Goal: Task Accomplishment & Management: Manage account settings

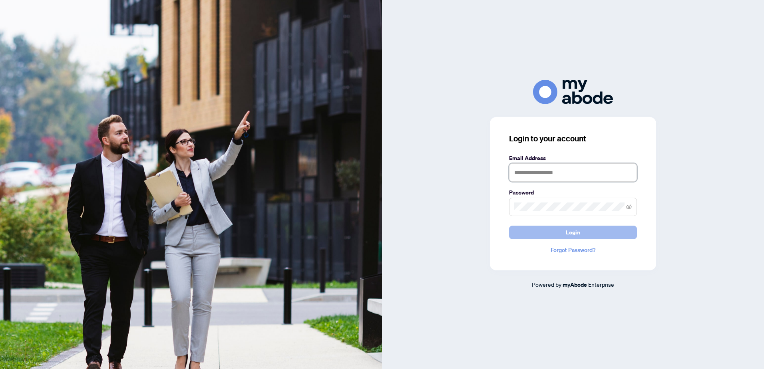
type input "**********"
click at [586, 233] on button "Login" at bounding box center [573, 233] width 128 height 14
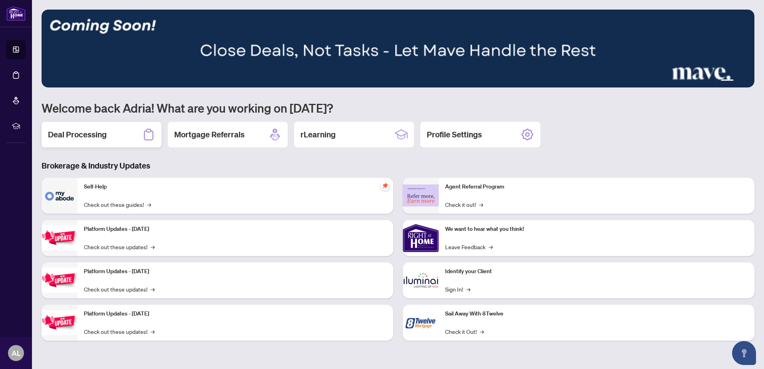
click at [83, 135] on h2 "Deal Processing" at bounding box center [77, 134] width 59 height 11
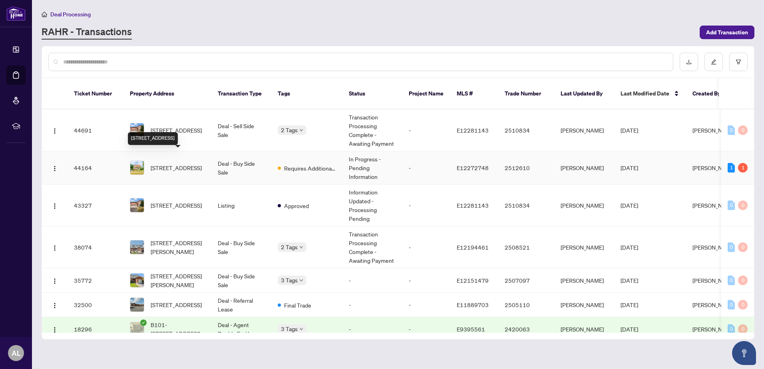
click at [176, 163] on span "[STREET_ADDRESS]" at bounding box center [176, 167] width 51 height 9
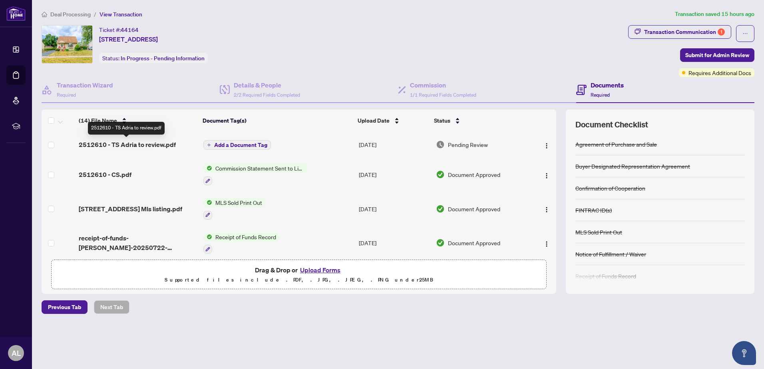
click at [130, 145] on span "2512610 - TS Adria to review.pdf" at bounding box center [127, 145] width 97 height 10
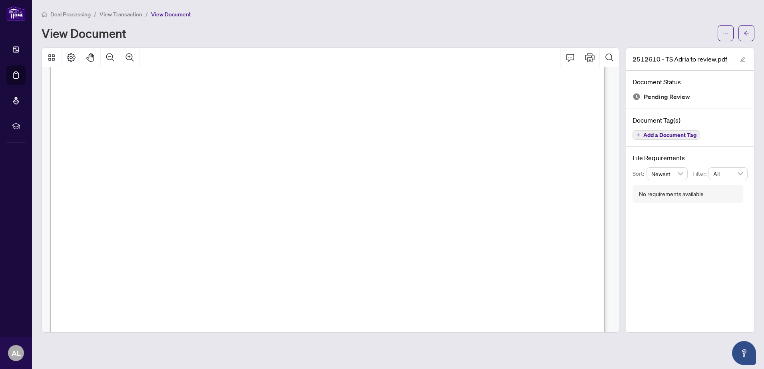
scroll to position [165, 0]
click at [606, 175] on div at bounding box center [331, 273] width 563 height 726
click at [723, 33] on icon "ellipsis" at bounding box center [725, 33] width 6 height 6
click at [685, 50] on span "Download" at bounding box center [696, 50] width 61 height 9
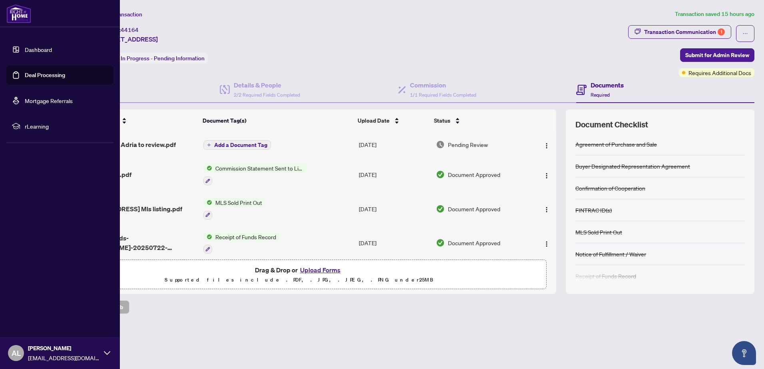
click at [39, 50] on link "Dashboard" at bounding box center [38, 49] width 27 height 7
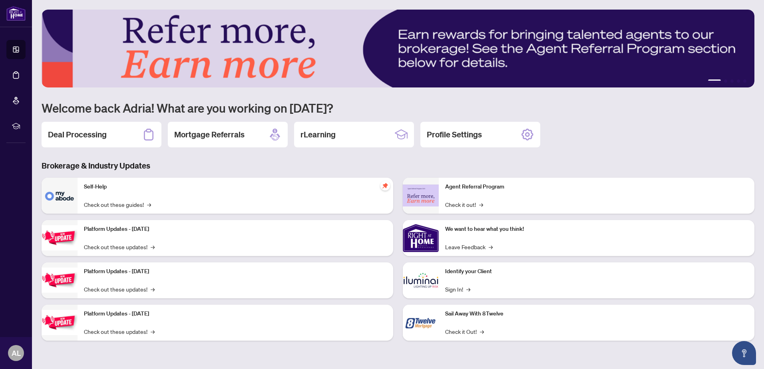
click at [104, 135] on h2 "Deal Processing" at bounding box center [77, 134] width 59 height 11
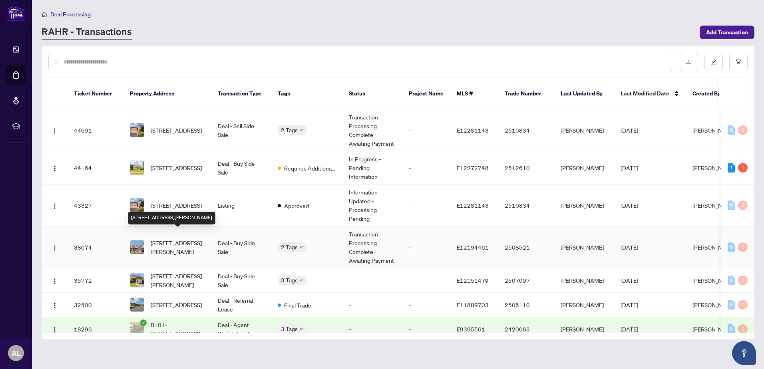
click at [181, 238] on span "[STREET_ADDRESS][PERSON_NAME]" at bounding box center [178, 247] width 54 height 18
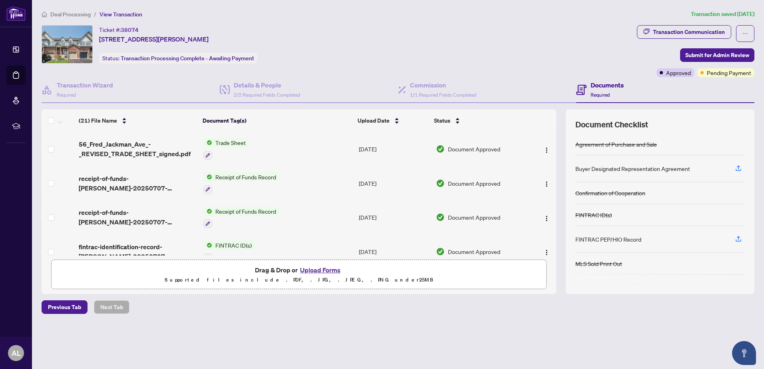
click at [235, 145] on span "Trade Sheet" at bounding box center [230, 142] width 37 height 9
click at [216, 179] on span "Trade Sheet" at bounding box center [208, 182] width 37 height 9
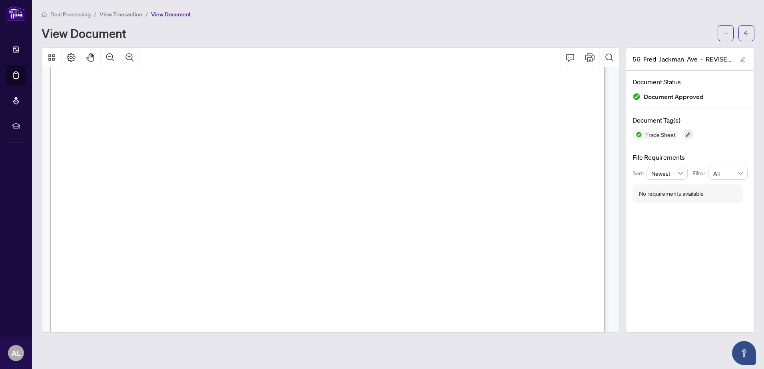
scroll to position [190, 0]
click at [605, 157] on div "DigiSign Verified - 441b8fe7-4a3a-4551-994f-1f91b934c8d8 [PERSON_NAME] [DATE]" at bounding box center [331, 248] width 563 height 726
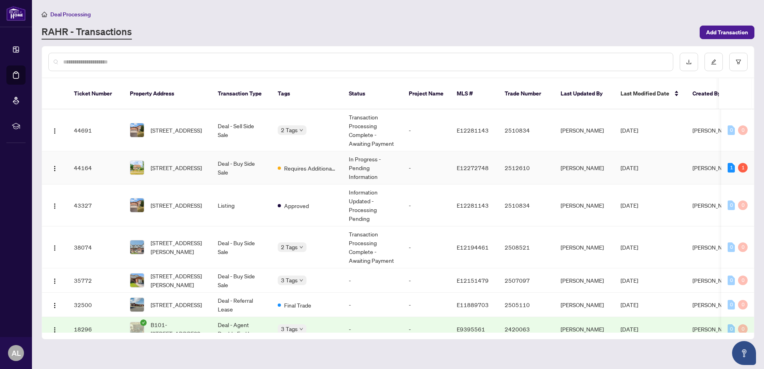
click at [207, 156] on td "[STREET_ADDRESS]" at bounding box center [167, 167] width 88 height 33
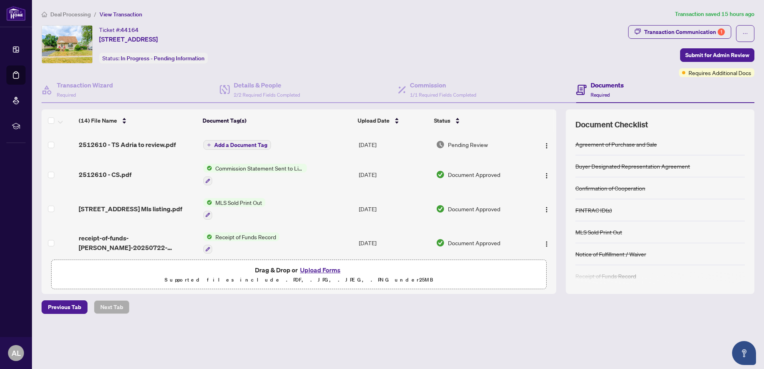
click at [151, 145] on span "2512610 - TS Adria to review.pdf" at bounding box center [127, 145] width 97 height 10
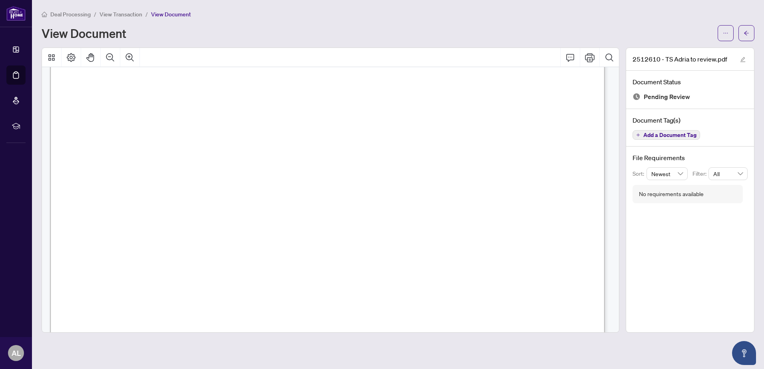
scroll to position [221, 0]
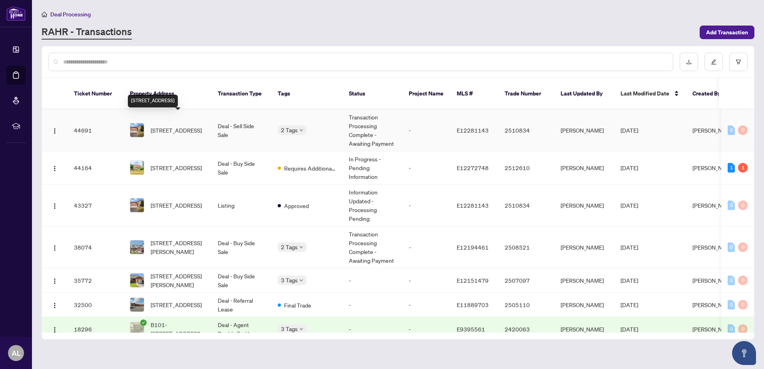
click at [169, 126] on span "[STREET_ADDRESS]" at bounding box center [176, 130] width 51 height 9
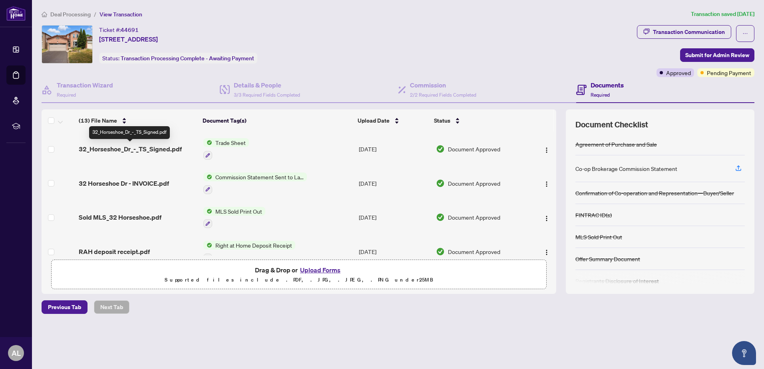
click at [150, 148] on span "32_Horseshoe_Dr_-_TS_Signed.pdf" at bounding box center [130, 149] width 103 height 10
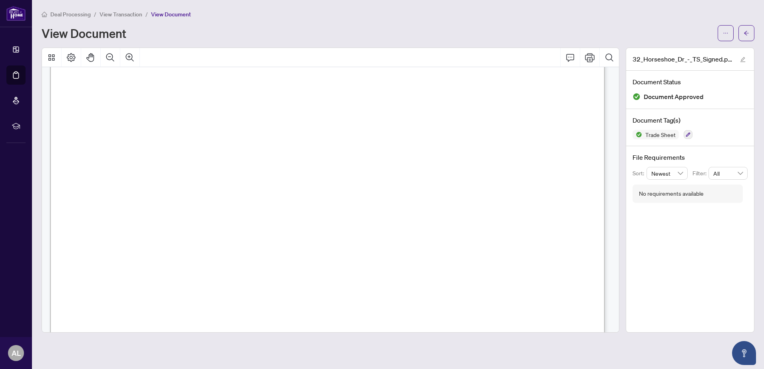
scroll to position [245, 0]
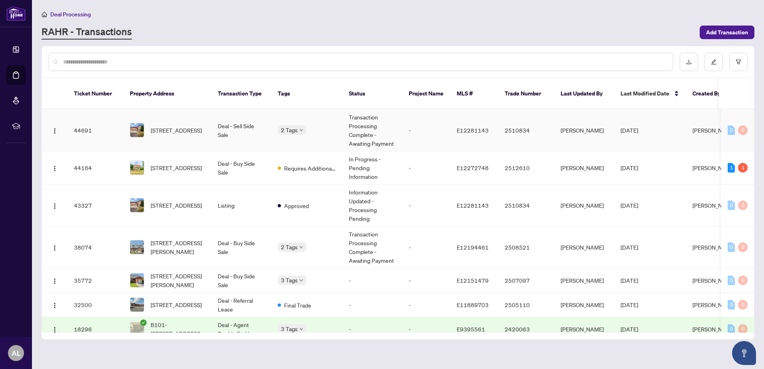
drag, startPoint x: 751, startPoint y: 117, endPoint x: 750, endPoint y: 125, distance: 7.2
click at [750, 125] on td "0 0" at bounding box center [737, 130] width 33 height 42
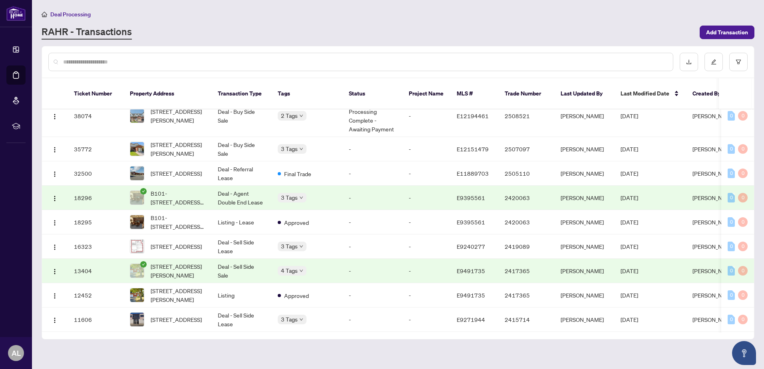
scroll to position [133, 0]
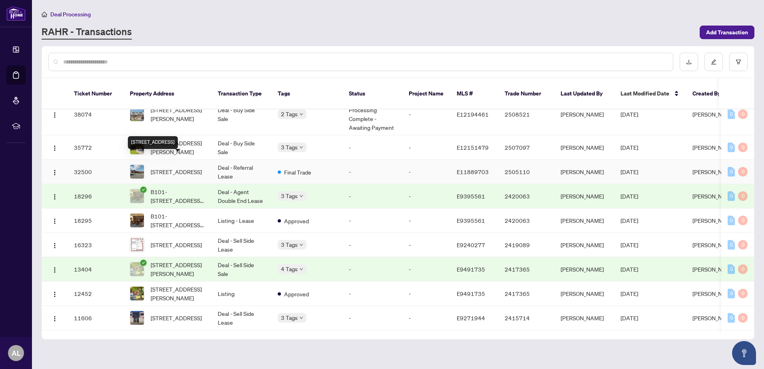
click at [177, 167] on span "[STREET_ADDRESS]" at bounding box center [176, 171] width 51 height 9
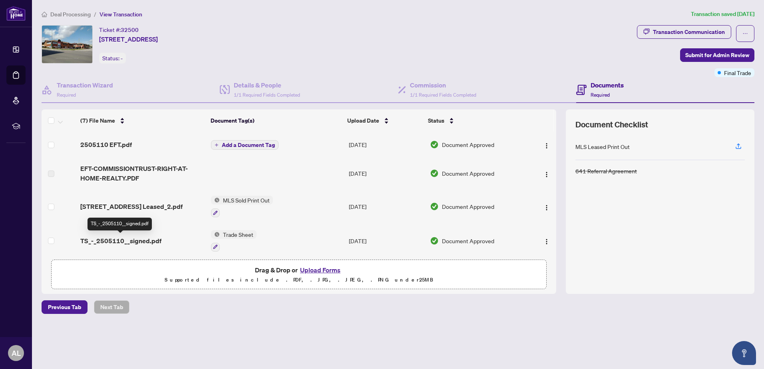
click at [133, 240] on span "TS_-_2505110__signed.pdf" at bounding box center [120, 241] width 81 height 10
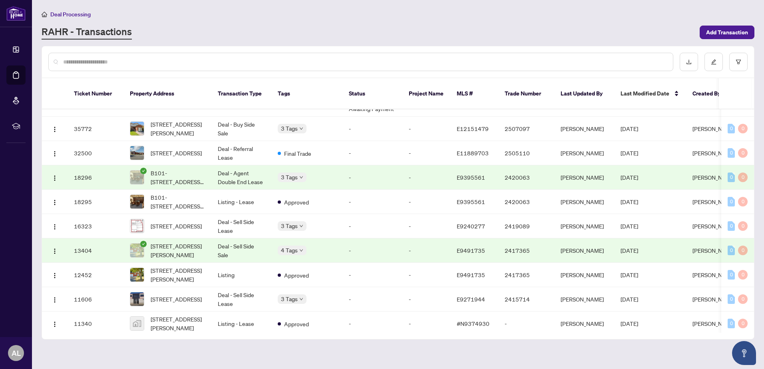
scroll to position [156, 0]
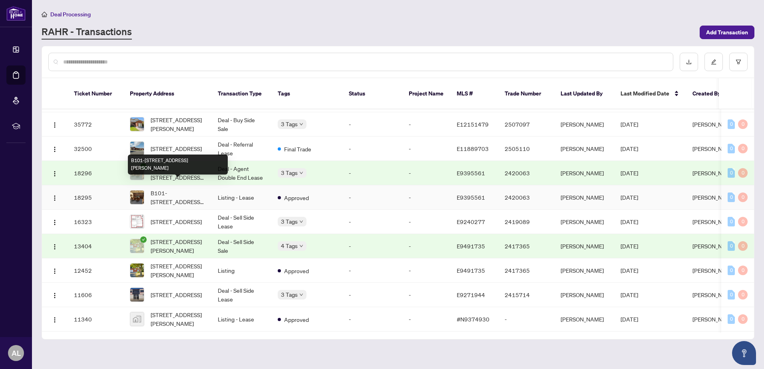
click at [179, 189] on span "B101-[STREET_ADDRESS][PERSON_NAME]" at bounding box center [178, 198] width 54 height 18
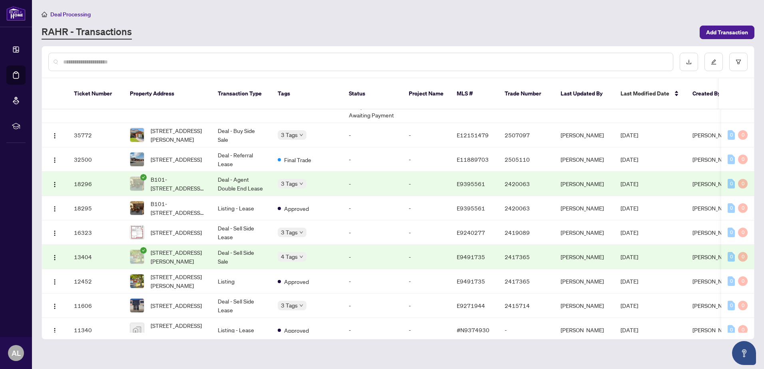
scroll to position [148, 0]
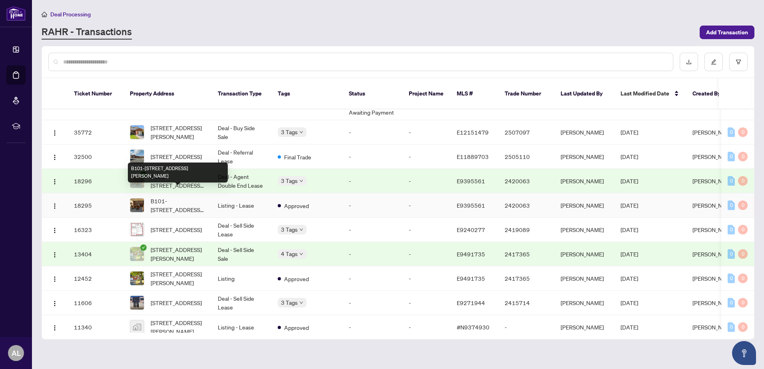
click at [185, 197] on span "B101-[STREET_ADDRESS][PERSON_NAME]" at bounding box center [178, 206] width 54 height 18
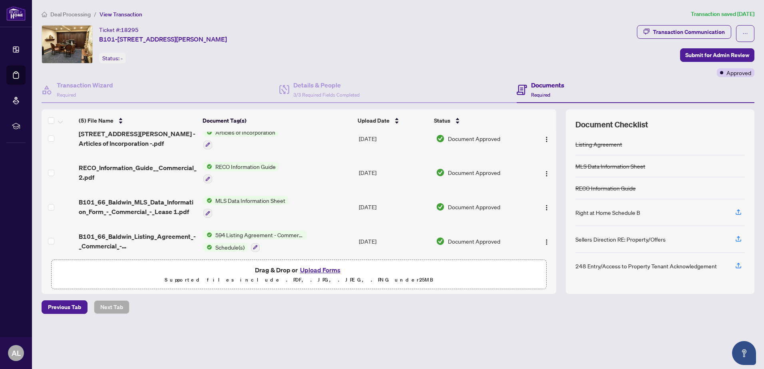
scroll to position [49, 0]
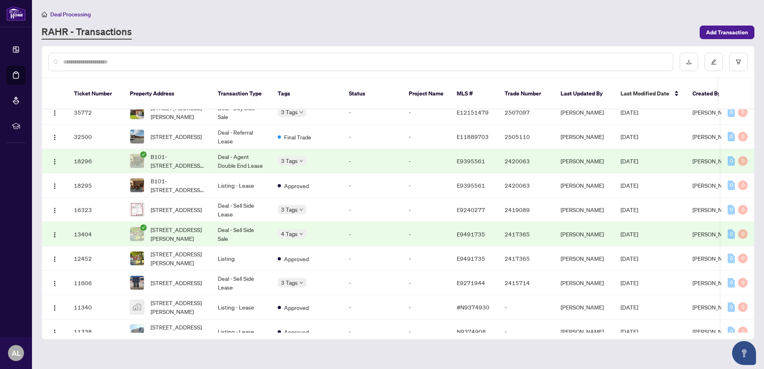
scroll to position [169, 0]
click at [162, 152] on span "B101-[STREET_ADDRESS][PERSON_NAME]" at bounding box center [178, 161] width 54 height 18
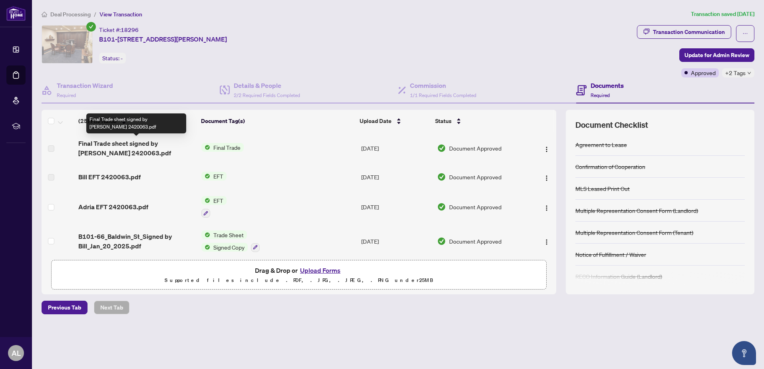
click at [99, 145] on span "Final Trade sheet signed by [PERSON_NAME] 2420063.pdf" at bounding box center [136, 148] width 117 height 19
click at [103, 143] on span "Final Trade sheet signed by [PERSON_NAME] 2420063.pdf" at bounding box center [136, 148] width 117 height 19
click at [225, 146] on span "Final Trade" at bounding box center [227, 147] width 34 height 9
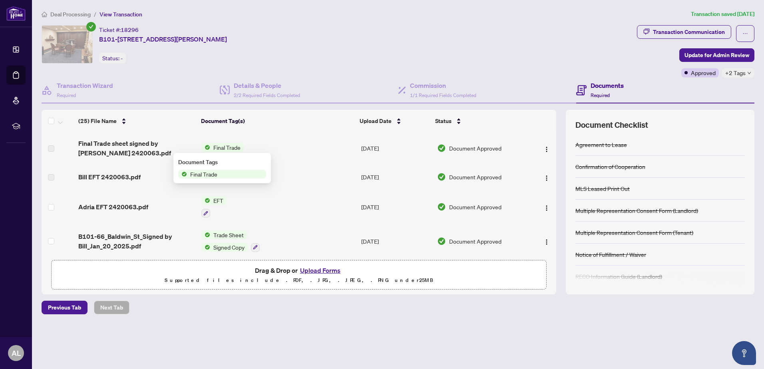
click at [202, 175] on span "Final Trade" at bounding box center [204, 174] width 34 height 9
click at [210, 175] on span "Final Trade" at bounding box center [204, 174] width 34 height 9
click at [162, 140] on span "Final Trade sheet signed by [PERSON_NAME] 2420063.pdf" at bounding box center [136, 148] width 117 height 19
click at [126, 208] on span "Adria EFT 2420063.pdf" at bounding box center [113, 207] width 70 height 10
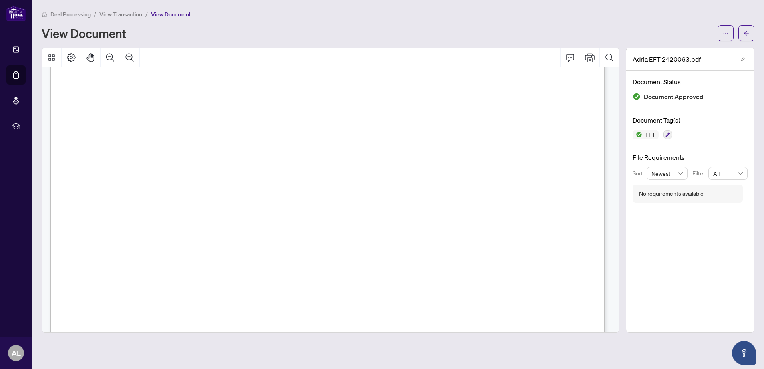
scroll to position [28, 0]
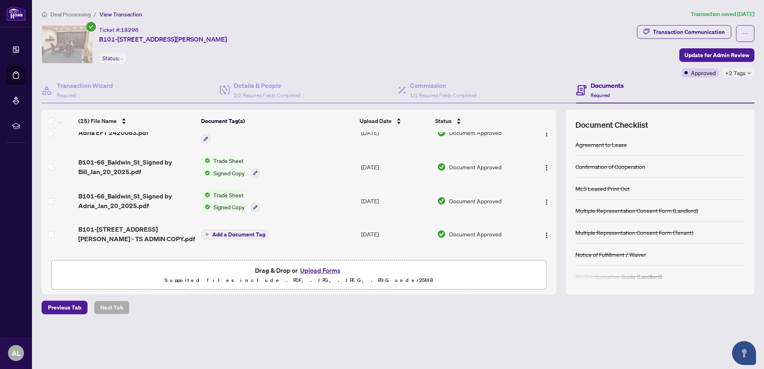
scroll to position [90, 0]
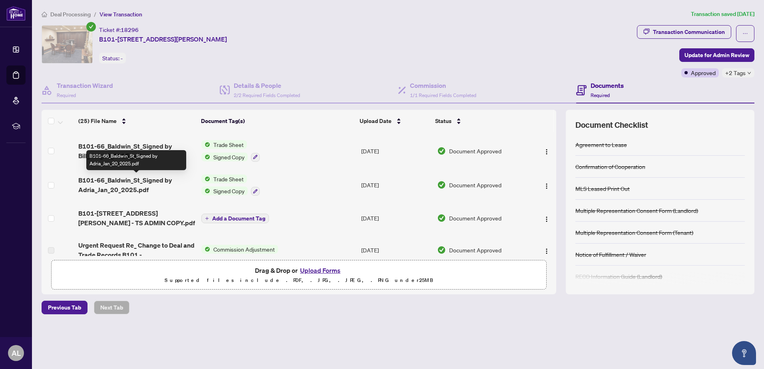
click at [113, 185] on span "B101-66_Baldwin_St_Signed by Adria_Jan_20_2025.pdf" at bounding box center [136, 184] width 117 height 19
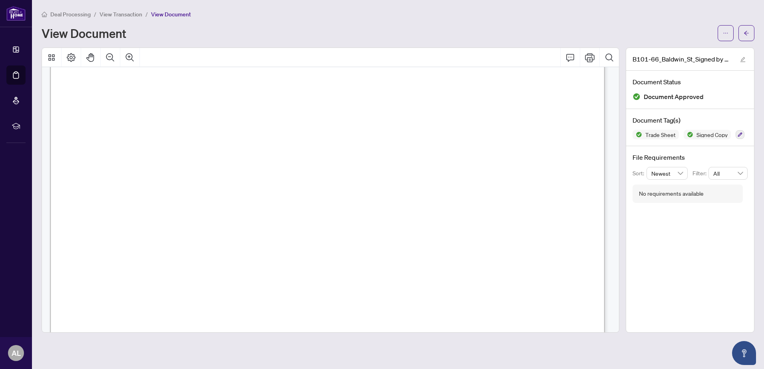
scroll to position [181, 0]
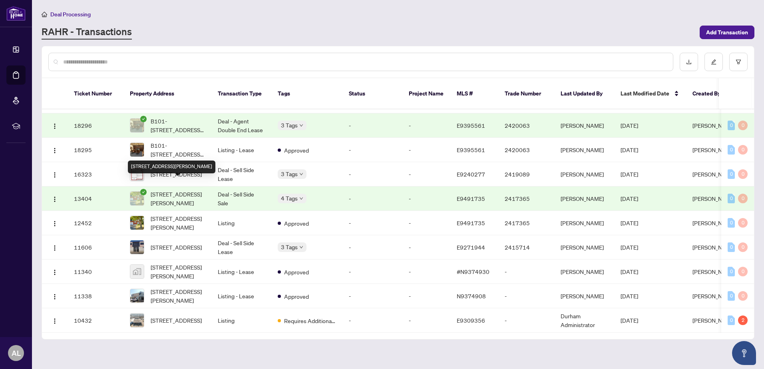
click at [184, 190] on span "[STREET_ADDRESS][PERSON_NAME]" at bounding box center [178, 199] width 54 height 18
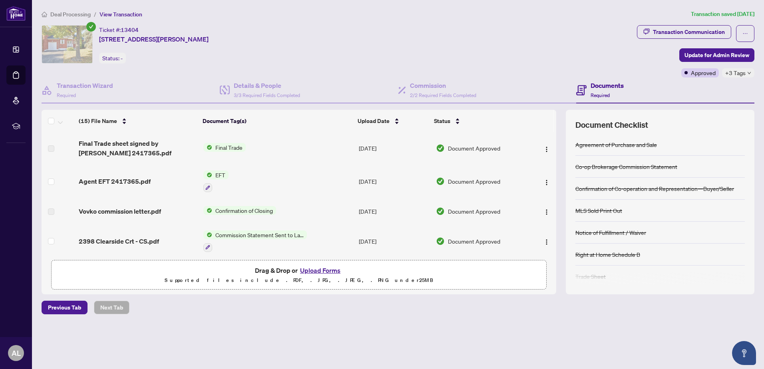
click at [232, 147] on span "Final Trade" at bounding box center [229, 147] width 34 height 9
click at [212, 174] on span "Final Trade" at bounding box center [206, 174] width 34 height 9
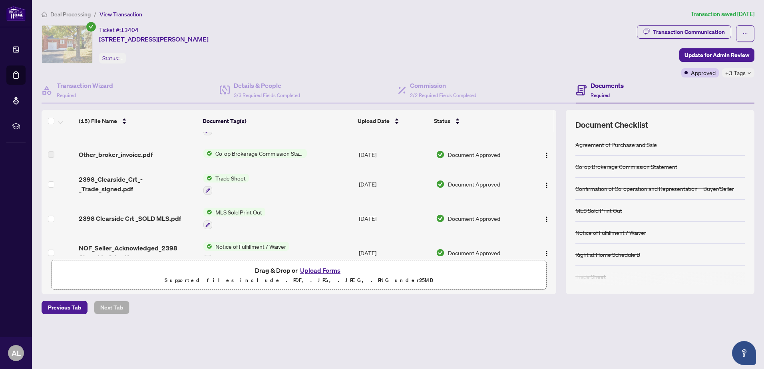
scroll to position [118, 0]
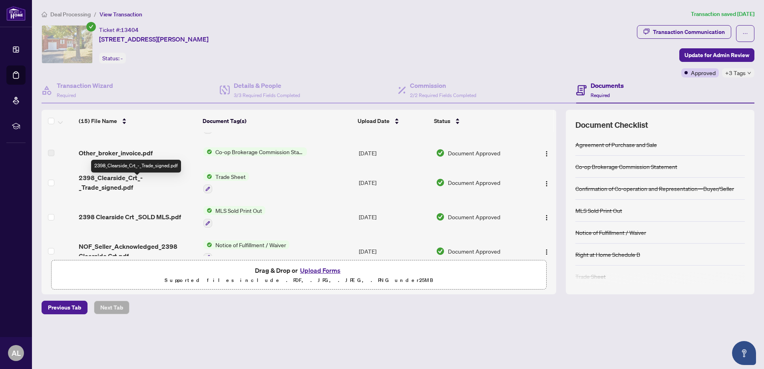
click at [166, 183] on span "2398_Clearside_Crt_-_Trade_signed.pdf" at bounding box center [138, 182] width 118 height 19
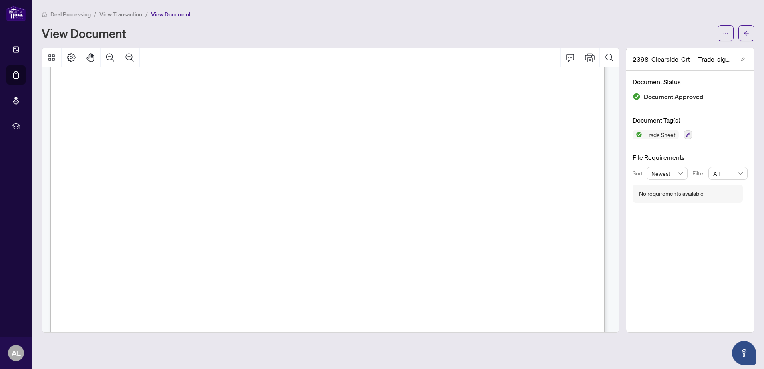
scroll to position [267, 0]
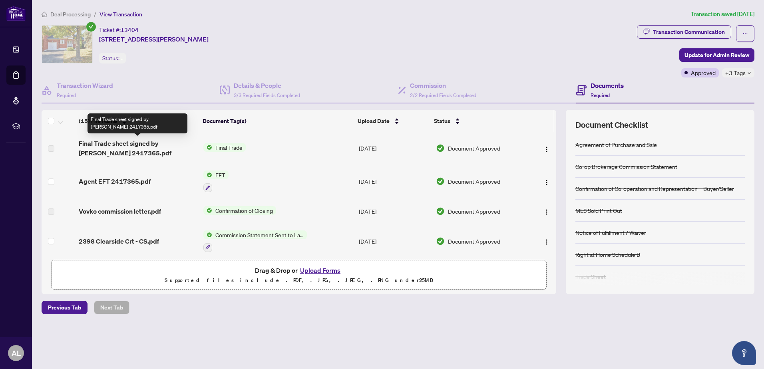
click at [133, 145] on span "Final Trade sheet signed by [PERSON_NAME] 2417365.pdf" at bounding box center [138, 148] width 118 height 19
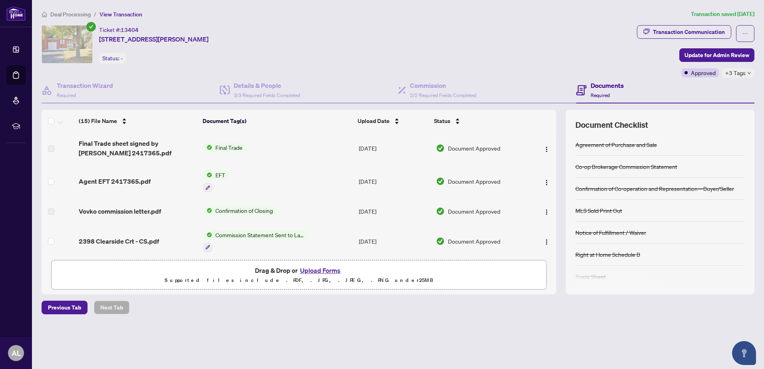
click at [230, 149] on span "Final Trade" at bounding box center [229, 147] width 34 height 9
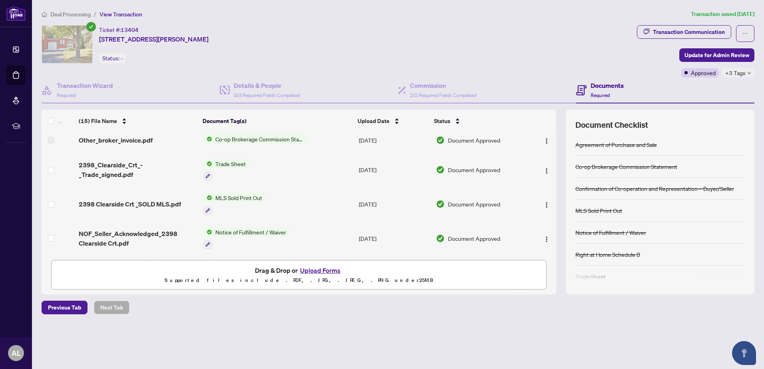
scroll to position [139, 0]
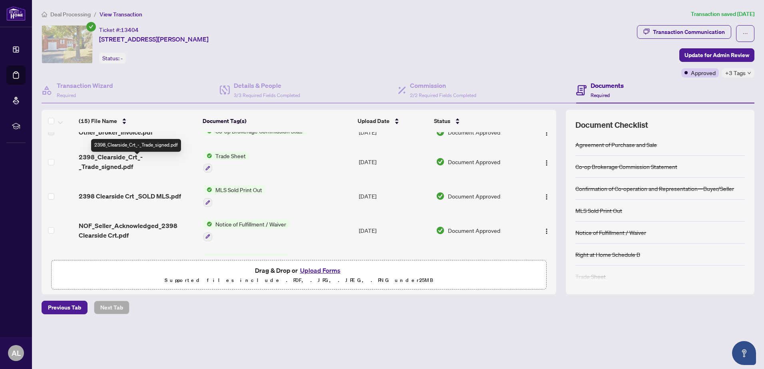
click at [171, 164] on span "2398_Clearside_Crt_-_Trade_signed.pdf" at bounding box center [138, 161] width 118 height 19
